Goal: Find specific page/section: Find specific page/section

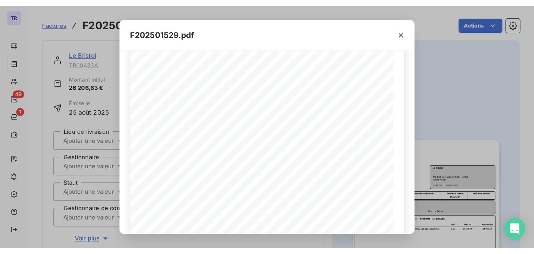
scroll to position [56, 0]
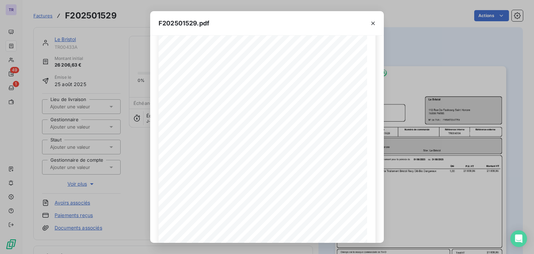
click at [16, 46] on div "F202501529.pdf Référence interne Numéro de Date de Numéro de commande Référence…" at bounding box center [267, 127] width 534 height 254
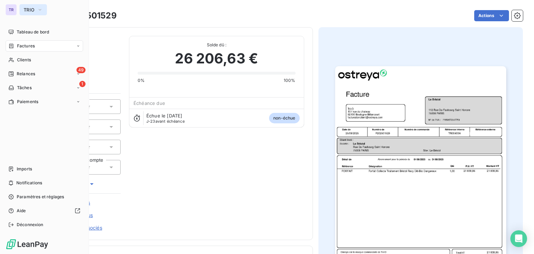
click at [32, 11] on span "TRIO" at bounding box center [29, 10] width 11 height 6
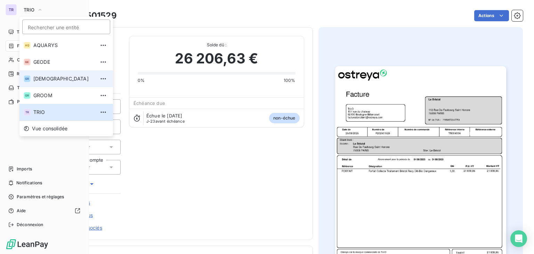
click at [58, 79] on span "[DEMOGRAPHIC_DATA]" at bounding box center [64, 78] width 62 height 7
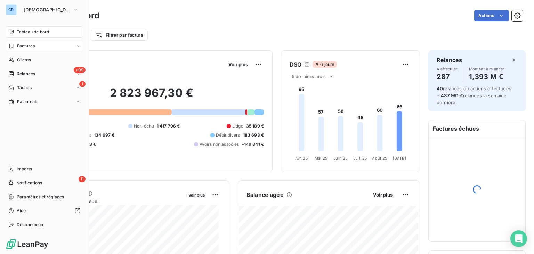
click at [25, 47] on span "Factures" at bounding box center [26, 46] width 18 height 6
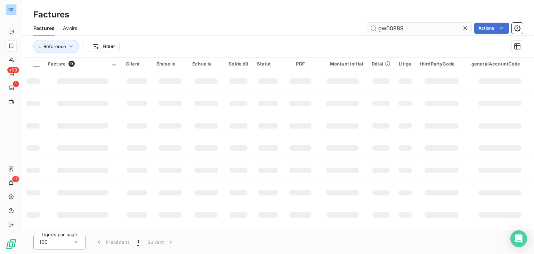
click at [401, 29] on input "gw00889" at bounding box center [419, 28] width 104 height 11
click at [422, 37] on div "Réference Filtrer" at bounding box center [278, 46] width 490 height 22
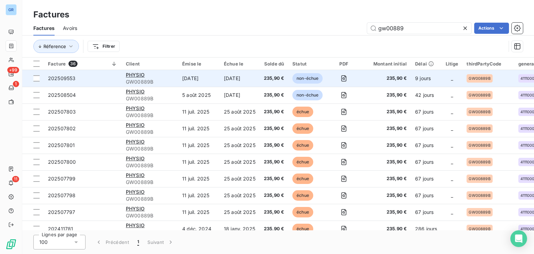
click at [176, 79] on td "PHYSIO GW00889B" at bounding box center [150, 78] width 56 height 17
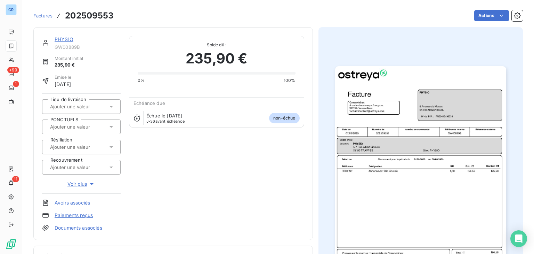
click at [413, 116] on img "button" at bounding box center [420, 187] width 171 height 242
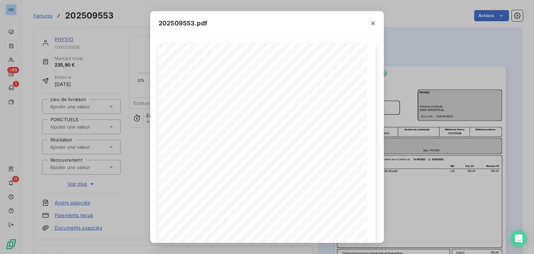
click at [134, 42] on div "202509553.pdf Référence interne Numéro de Date de Numéro de commande Référence …" at bounding box center [267, 127] width 534 height 254
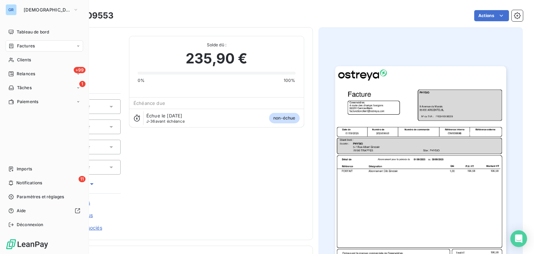
click at [16, 46] on div "Factures" at bounding box center [21, 46] width 26 height 6
click at [26, 60] on span "Factures" at bounding box center [26, 60] width 18 height 6
